Goal: Navigation & Orientation: Locate item on page

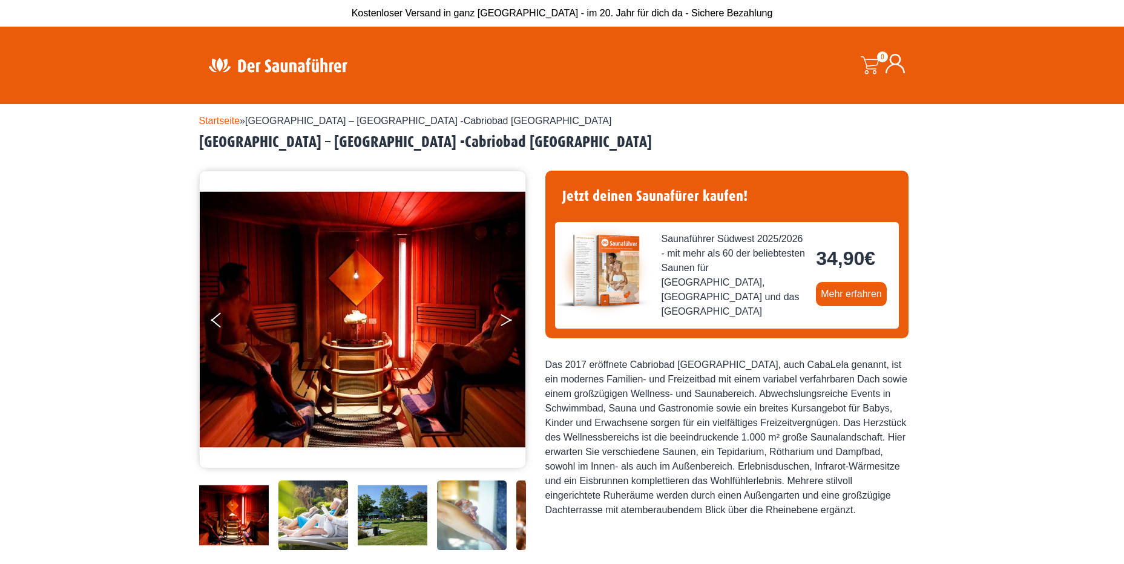
click at [509, 317] on button "Next" at bounding box center [514, 322] width 30 height 30
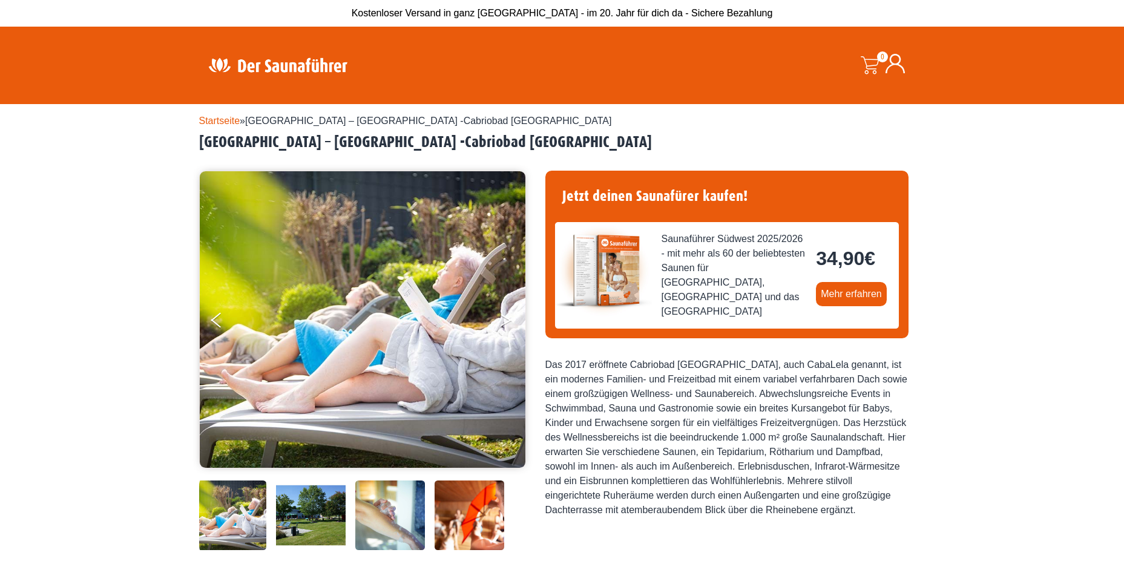
click at [506, 320] on button "Next" at bounding box center [514, 322] width 30 height 30
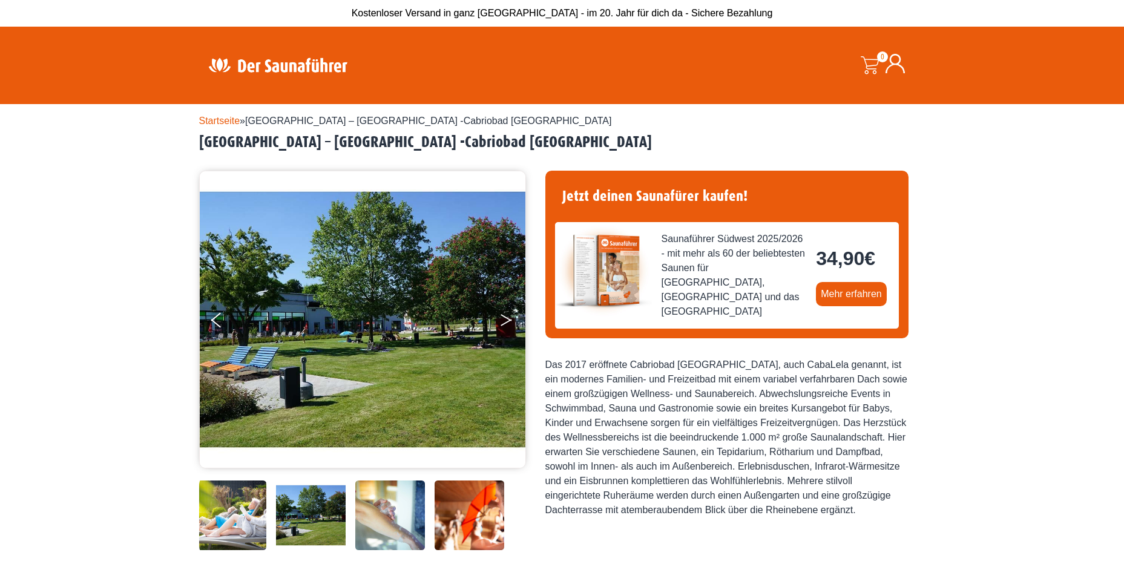
click at [506, 320] on button "Next" at bounding box center [514, 322] width 30 height 30
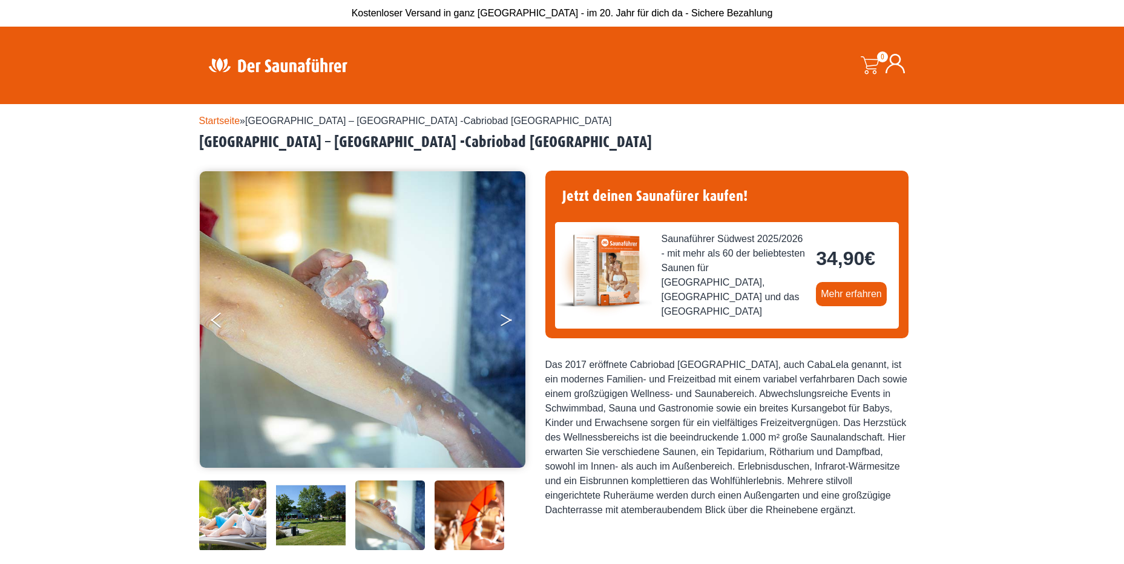
click at [506, 320] on button "Next" at bounding box center [514, 322] width 30 height 30
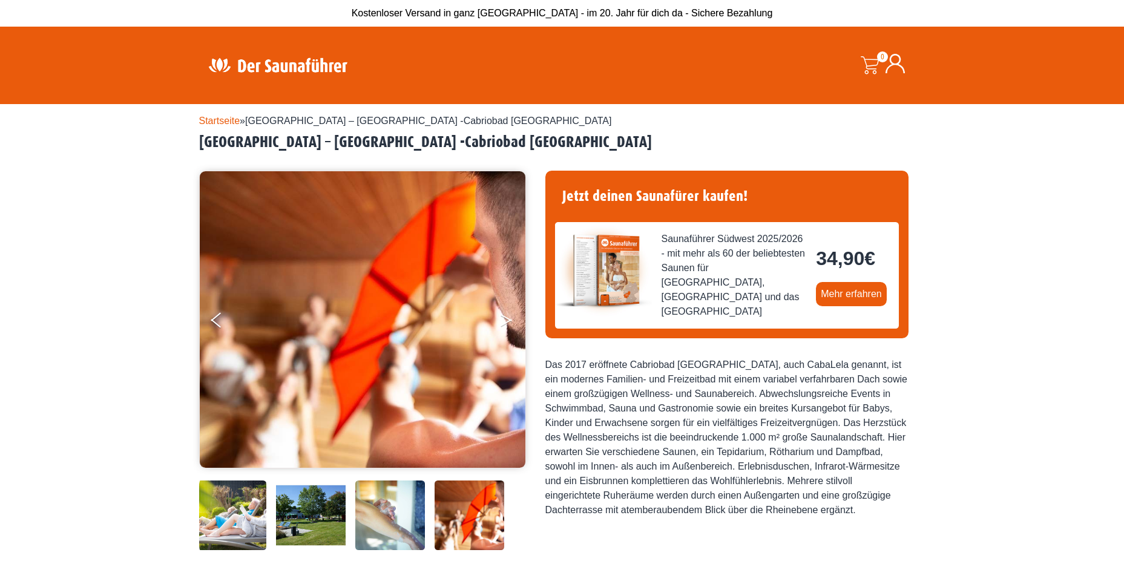
click at [504, 321] on button "Next" at bounding box center [514, 322] width 30 height 30
click at [505, 321] on button "Next" at bounding box center [514, 322] width 30 height 30
click at [213, 323] on button "Previous" at bounding box center [226, 322] width 30 height 30
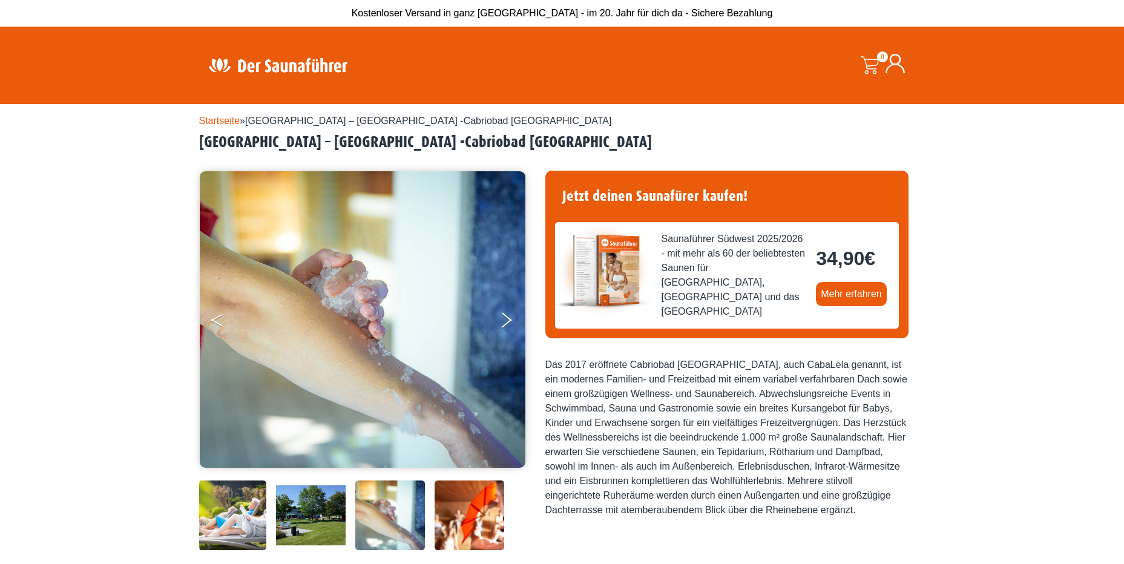
click at [213, 323] on button "Previous" at bounding box center [226, 322] width 30 height 30
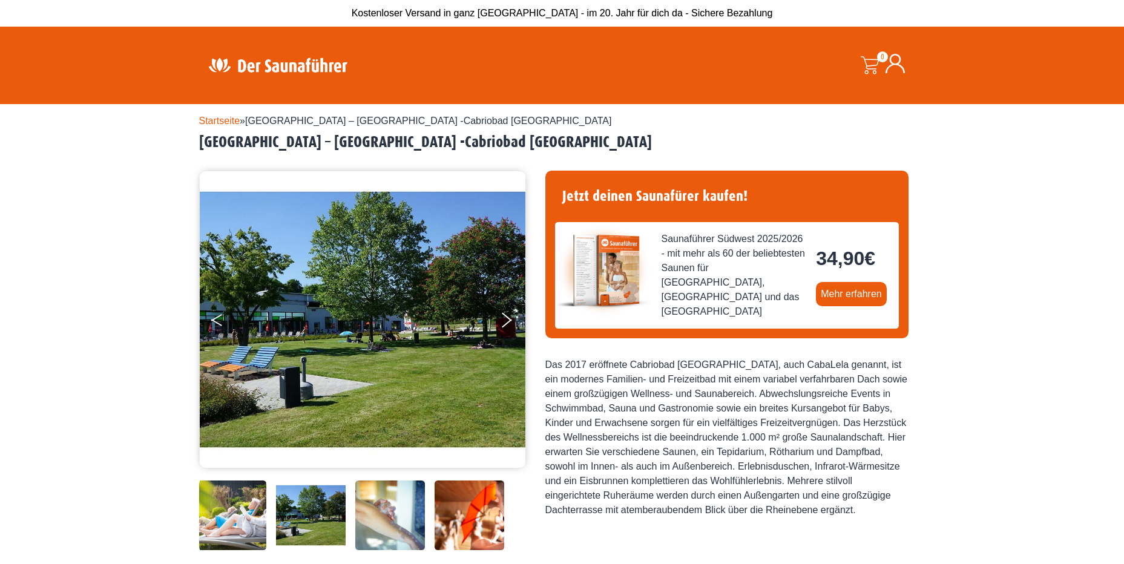
click at [213, 323] on button "Previous" at bounding box center [226, 322] width 30 height 30
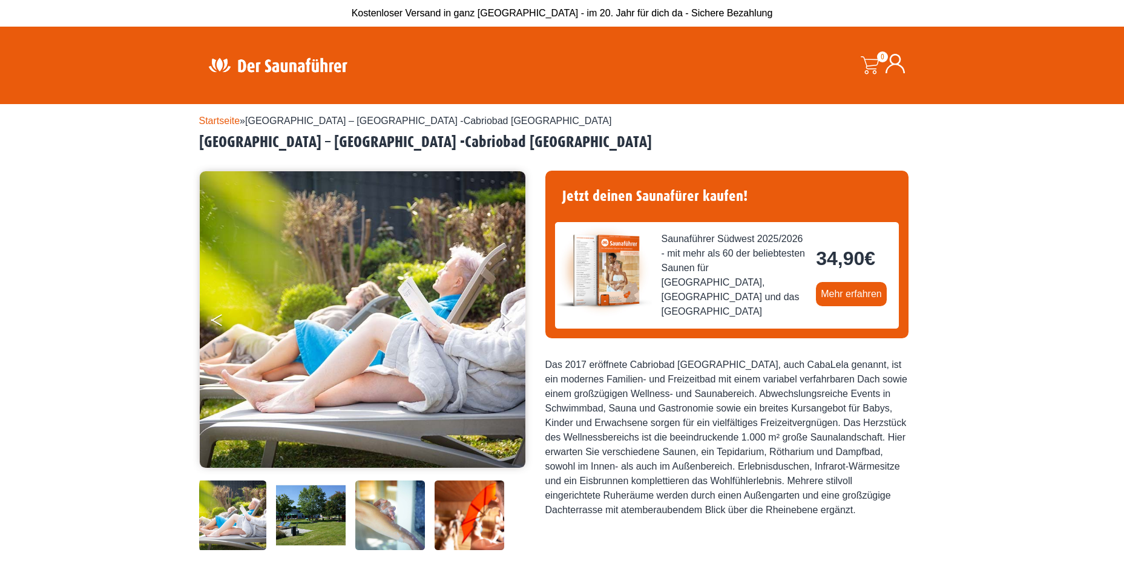
click at [213, 323] on button "Previous" at bounding box center [226, 322] width 30 height 30
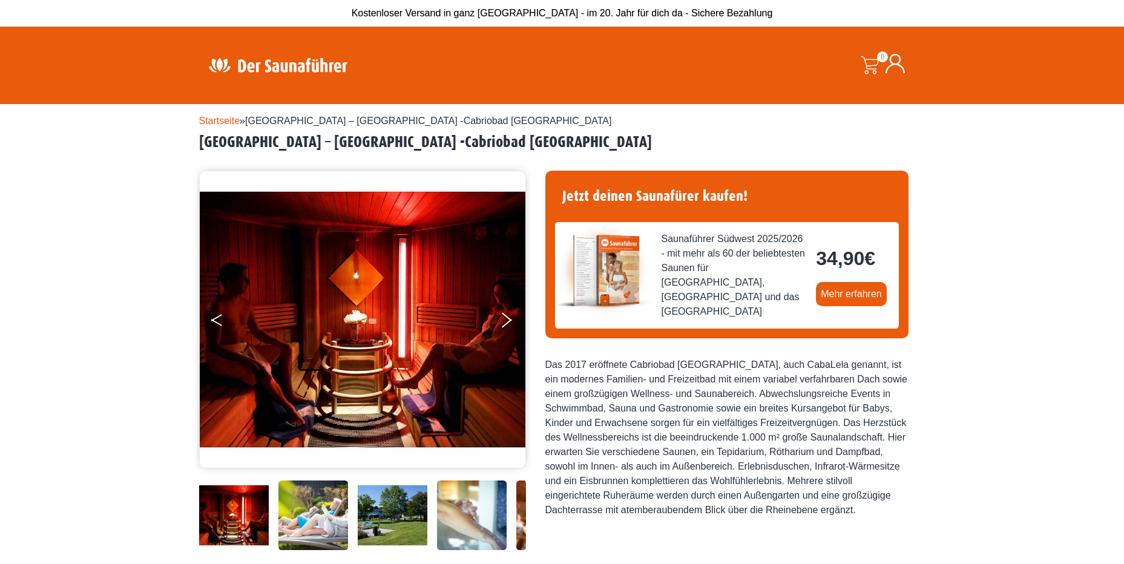
click at [213, 323] on button "Previous" at bounding box center [226, 322] width 30 height 30
